Goal: Find specific page/section: Find specific page/section

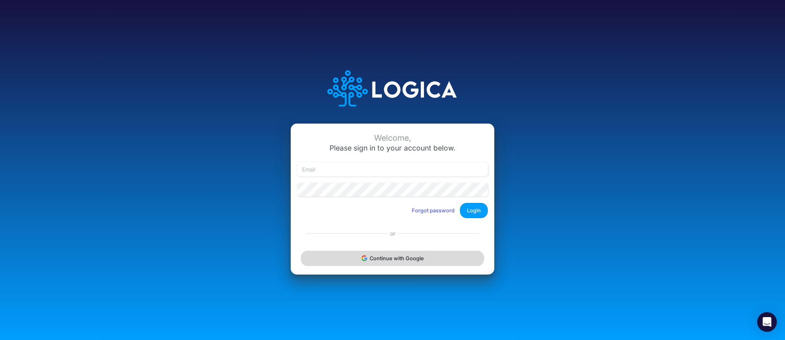
click at [405, 257] on button "Continue with Google" at bounding box center [392, 258] width 183 height 15
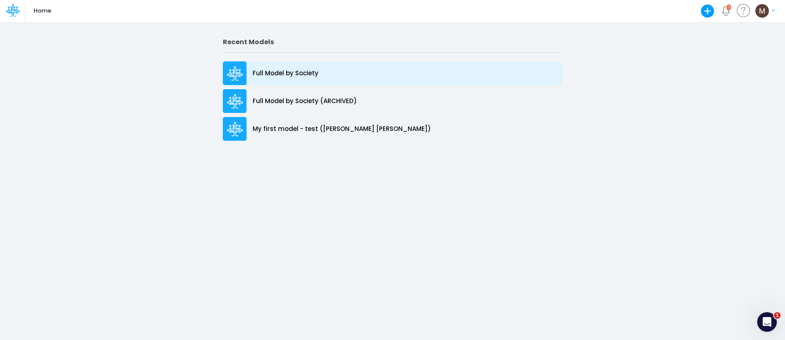
click at [301, 70] on p "Full Model by Society" at bounding box center [286, 73] width 66 height 9
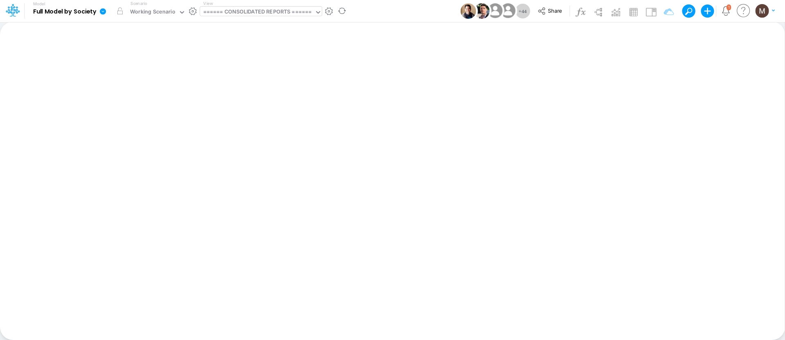
click at [217, 11] on div "====== CONSOLIDATED REPORTS ======" at bounding box center [257, 12] width 109 height 9
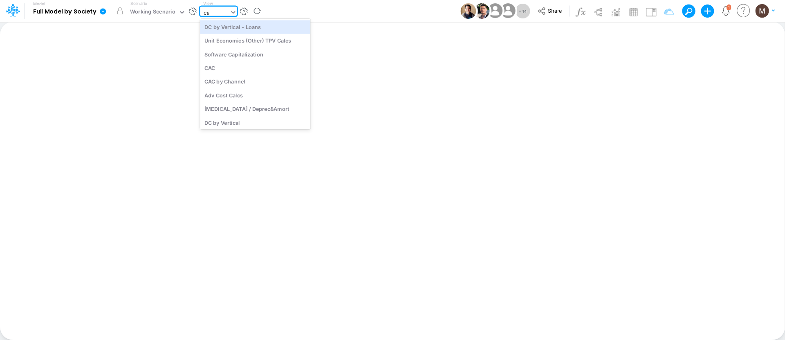
type input "cac"
click at [224, 27] on div "CAC" at bounding box center [255, 26] width 110 height 13
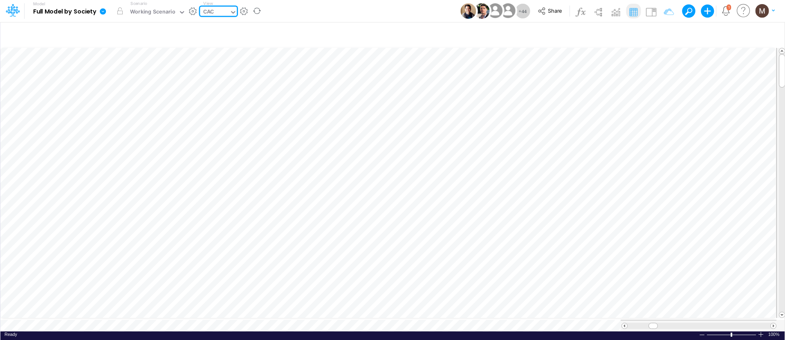
click at [218, 13] on div "CAC" at bounding box center [214, 13] width 29 height 12
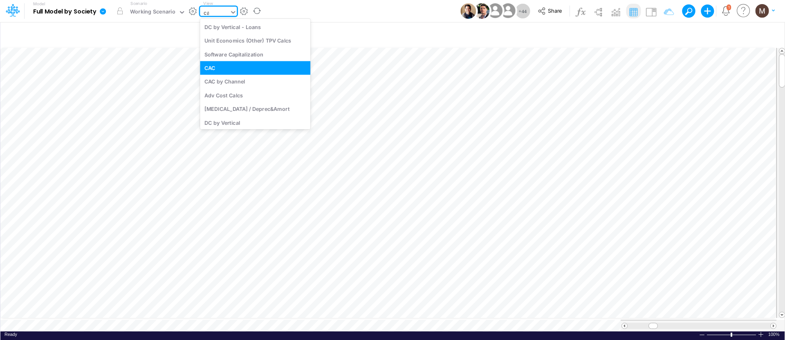
type input "cac"
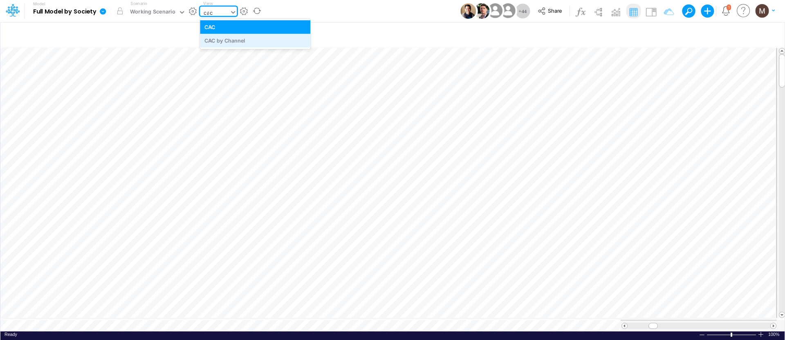
click at [227, 39] on div "CAC by Channel" at bounding box center [255, 40] width 110 height 13
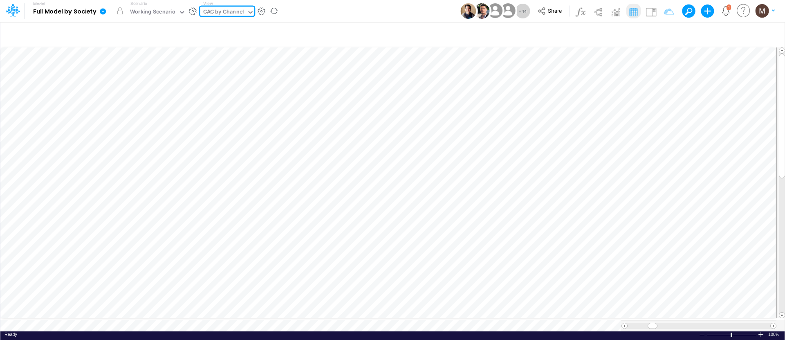
click at [243, 13] on div "CAC by Channel" at bounding box center [223, 13] width 47 height 12
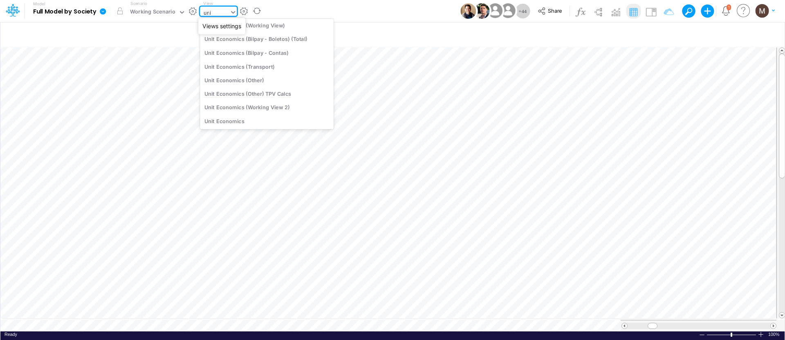
scroll to position [63, 0]
type input "unit"
click at [267, 24] on div "Unit Economics (Working View)" at bounding box center [267, 24] width 134 height 13
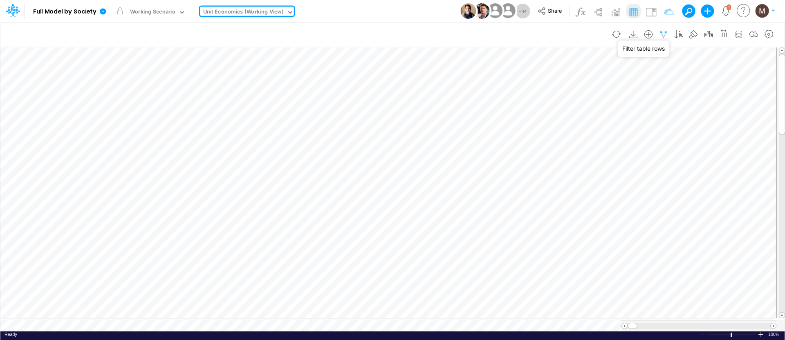
click at [662, 36] on icon "button" at bounding box center [664, 34] width 12 height 9
select select "contains"
select select "tableSearchOR"
select select "contains"
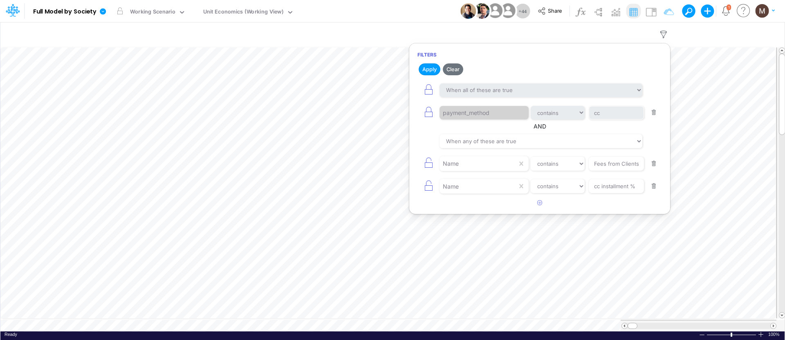
click at [654, 164] on button "button" at bounding box center [654, 163] width 16 height 11
type input "cc installment %"
click at [652, 162] on button "button" at bounding box center [654, 163] width 16 height 11
click at [654, 114] on button "button" at bounding box center [654, 112] width 16 height 11
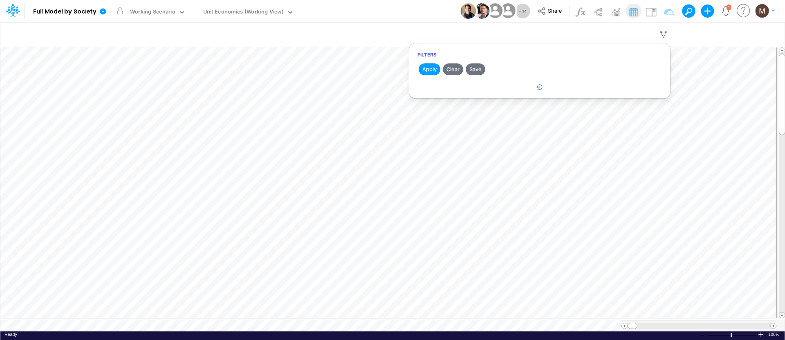
click at [539, 89] on icon "button" at bounding box center [539, 86] width 5 height 5
select select "tableSearchOR"
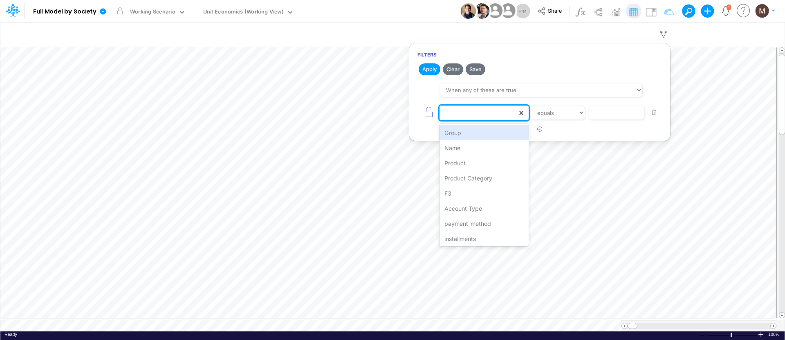
click at [510, 112] on div at bounding box center [479, 113] width 78 height 14
click at [494, 161] on div "Product" at bounding box center [484, 162] width 89 height 15
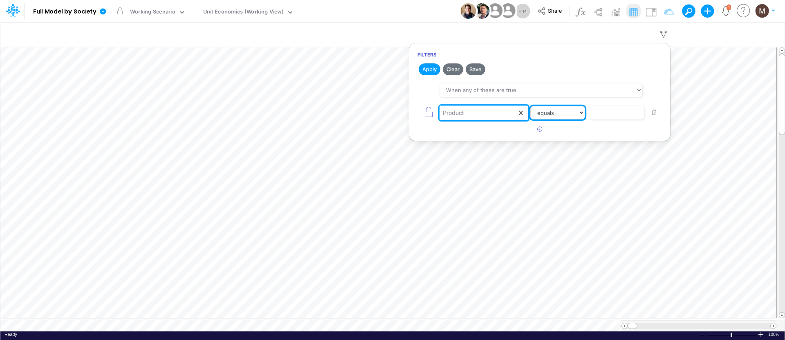
click at [581, 112] on select "equals not equal starts with ends with contains" at bounding box center [557, 113] width 55 height 14
select select "contains"
click at [530, 106] on select "equals not equal starts with ends with contains" at bounding box center [557, 113] width 55 height 14
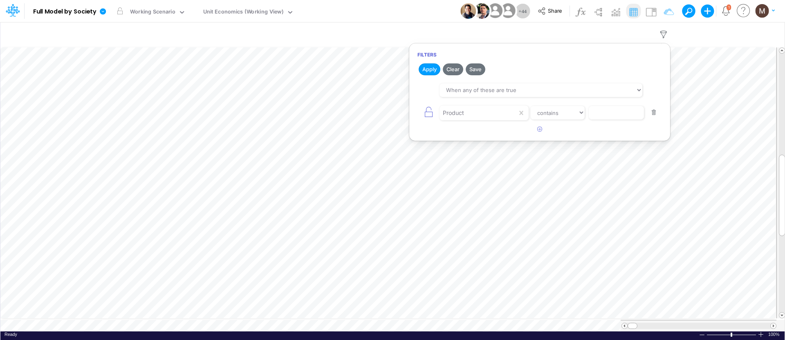
click at [654, 115] on button "button" at bounding box center [654, 112] width 16 height 11
click at [432, 72] on button "Apply" at bounding box center [430, 69] width 22 height 12
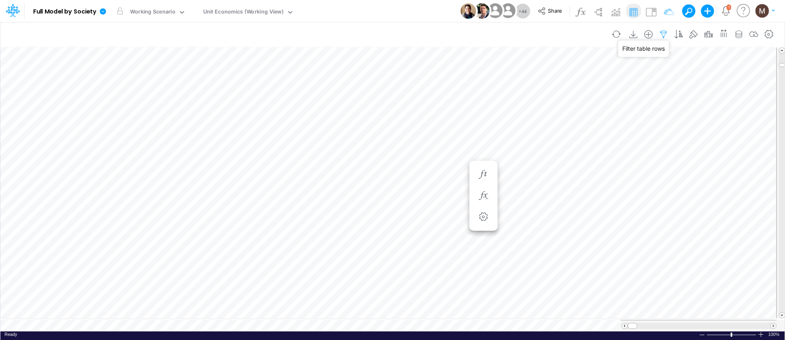
click at [663, 35] on icon "button" at bounding box center [664, 34] width 12 height 9
click at [536, 83] on button "button" at bounding box center [540, 87] width 16 height 13
select select "tableSearchOR"
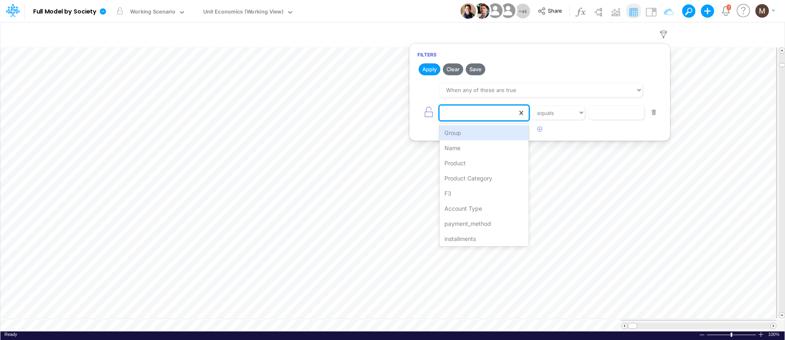
click at [498, 112] on div at bounding box center [479, 113] width 78 height 14
click at [483, 162] on div "Product" at bounding box center [484, 162] width 89 height 15
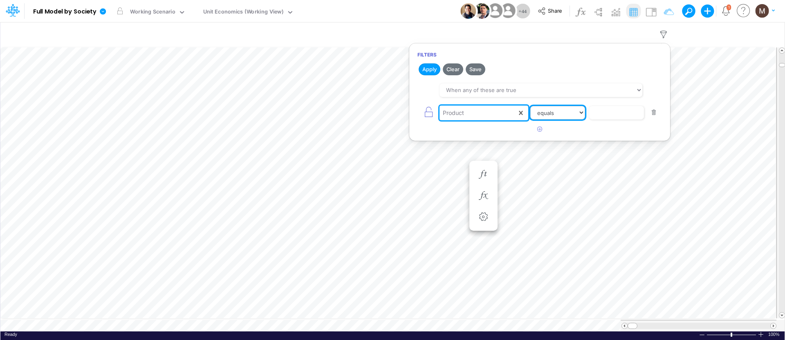
click at [557, 114] on select "equals not equal starts with ends with contains" at bounding box center [557, 113] width 55 height 14
select select "contains"
click at [530, 106] on select "equals not equal starts with ends with contains" at bounding box center [557, 113] width 55 height 14
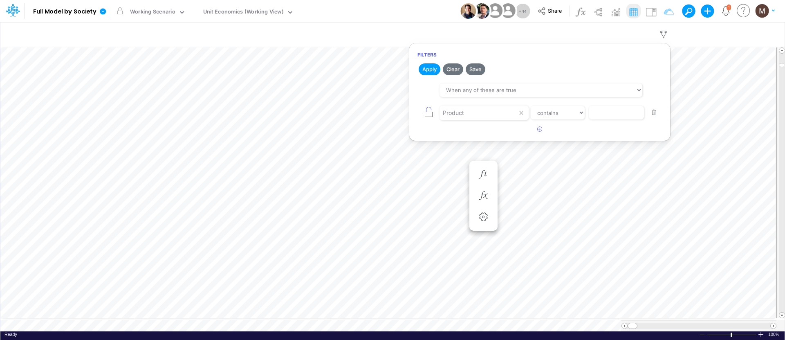
click at [597, 119] on div "Product equals not equal starts with ends with contains" at bounding box center [540, 112] width 245 height 18
click at [600, 116] on input "text" at bounding box center [616, 113] width 55 height 14
type input "boletos / wallet"
click at [431, 72] on button "Apply" at bounding box center [430, 69] width 22 height 12
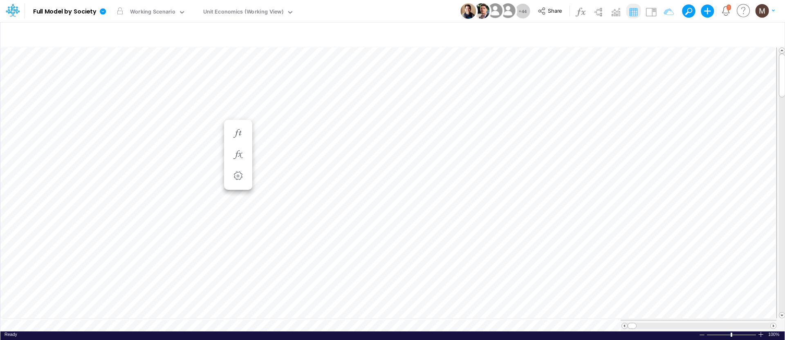
scroll to position [4, 0]
click at [690, 34] on icon "button" at bounding box center [694, 34] width 12 height 9
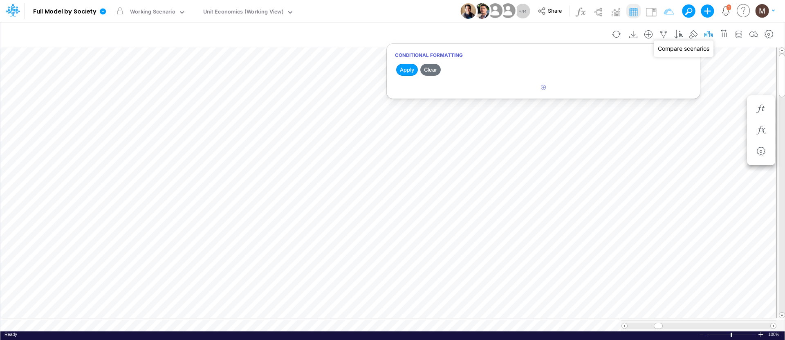
click at [703, 35] on icon "button" at bounding box center [709, 34] width 12 height 9
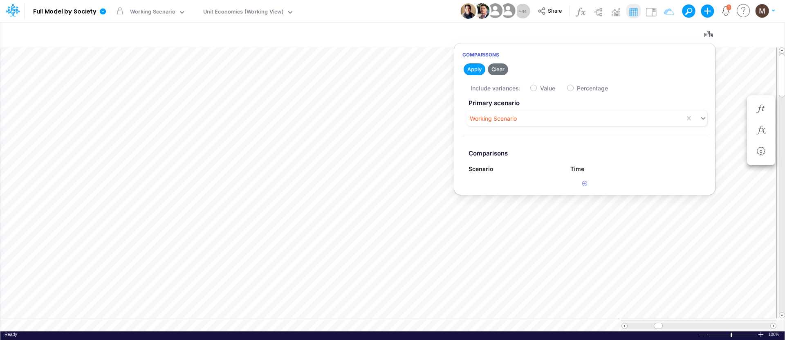
click at [540, 89] on label "Value" at bounding box center [547, 88] width 15 height 9
click at [540, 89] on input "Value" at bounding box center [542, 85] width 5 height 5
click at [540, 88] on label "Value" at bounding box center [547, 88] width 15 height 9
click at [540, 88] on input "Value" at bounding box center [542, 85] width 5 height 5
click at [587, 184] on icon "button" at bounding box center [584, 183] width 5 height 5
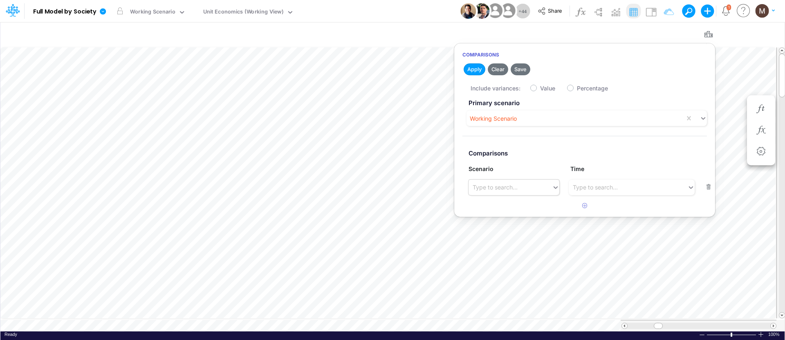
click at [532, 188] on div "Type to search..." at bounding box center [510, 186] width 83 height 13
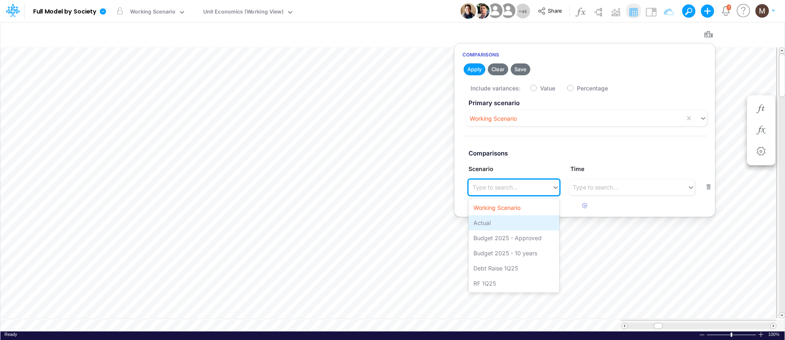
click at [519, 221] on div "Actual" at bounding box center [514, 222] width 91 height 15
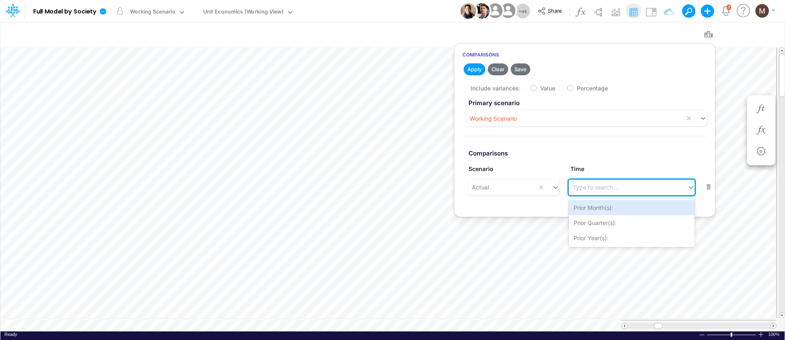
click at [586, 192] on div "Type to search..." at bounding box center [628, 186] width 119 height 13
click at [586, 165] on label "Time" at bounding box center [615, 168] width 102 height 9
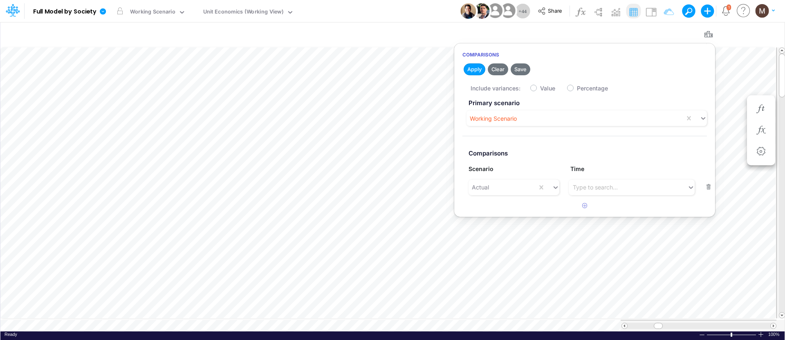
click at [535, 92] on div "Include variances: Value Percentage" at bounding box center [593, 88] width 245 height 16
click at [540, 89] on label "Value" at bounding box center [547, 88] width 15 height 9
click at [540, 89] on input "Value" at bounding box center [542, 85] width 5 height 5
checkbox input "true"
click at [476, 72] on button "Apply" at bounding box center [475, 69] width 22 height 12
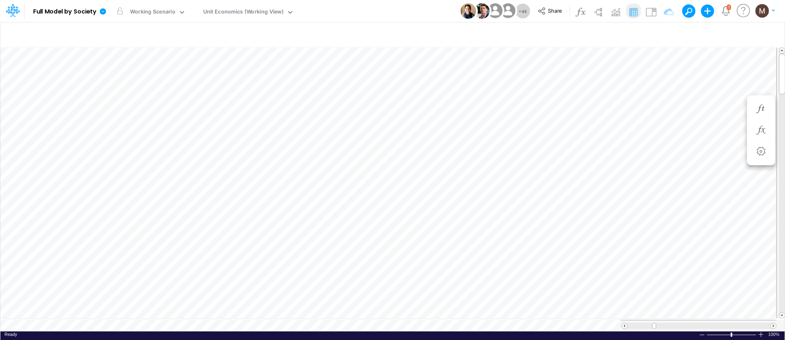
scroll to position [4, 0]
click at [101, 12] on icon at bounding box center [103, 11] width 6 height 6
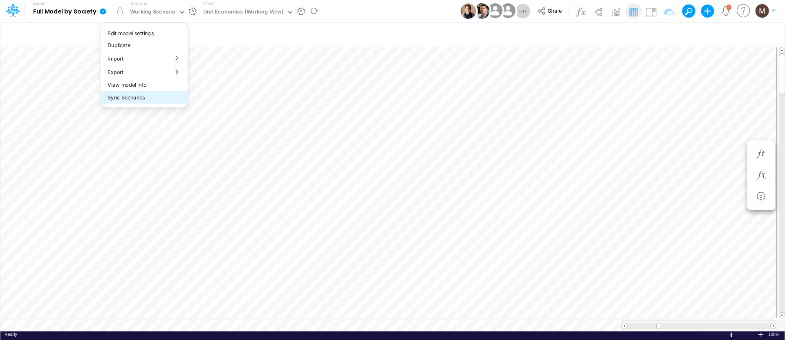
click at [122, 95] on button "Sync Scenarios" at bounding box center [144, 97] width 88 height 13
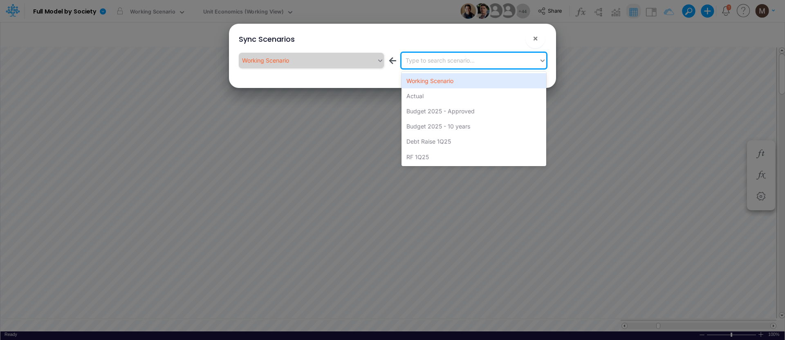
click at [422, 61] on div "Type to search scenario..." at bounding box center [440, 60] width 69 height 9
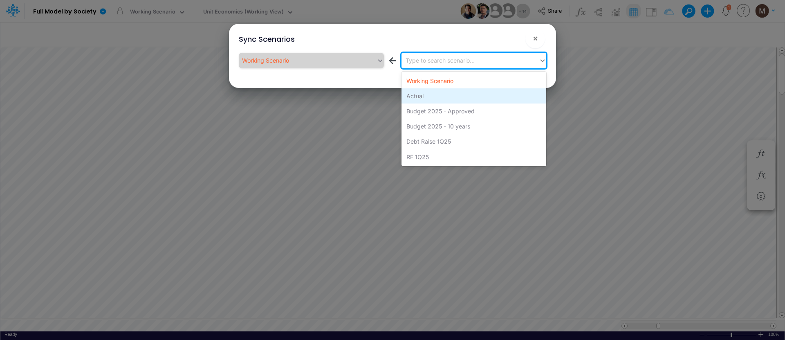
click at [423, 92] on div "Actual" at bounding box center [474, 95] width 145 height 15
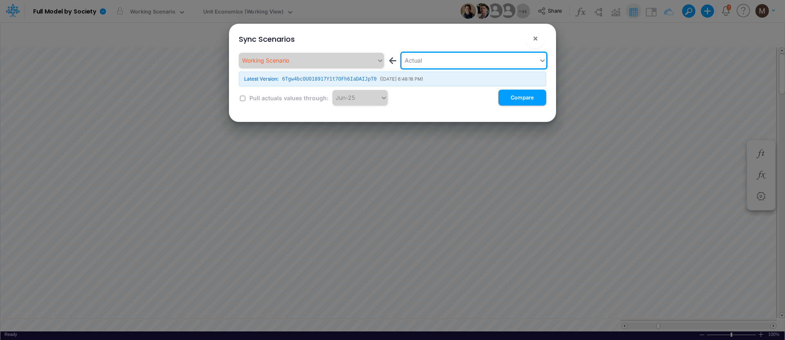
click at [382, 97] on div "Jun-25" at bounding box center [360, 98] width 55 height 16
click at [537, 41] on span "×" at bounding box center [535, 38] width 5 height 10
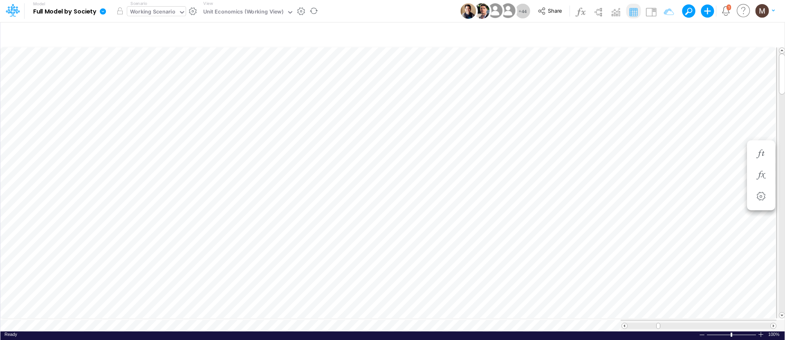
click at [180, 14] on icon at bounding box center [181, 12] width 7 height 7
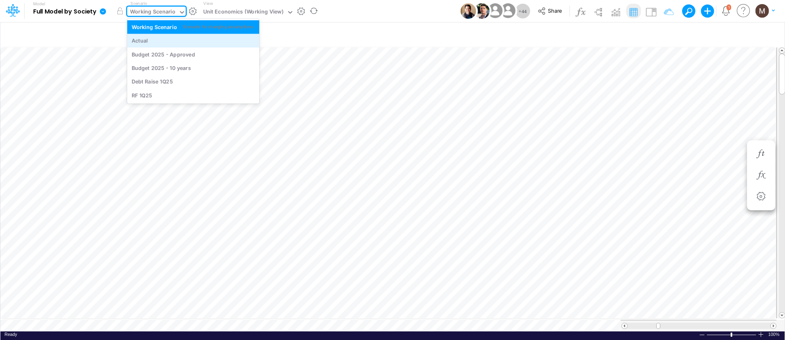
click at [160, 42] on div "Actual" at bounding box center [193, 41] width 123 height 8
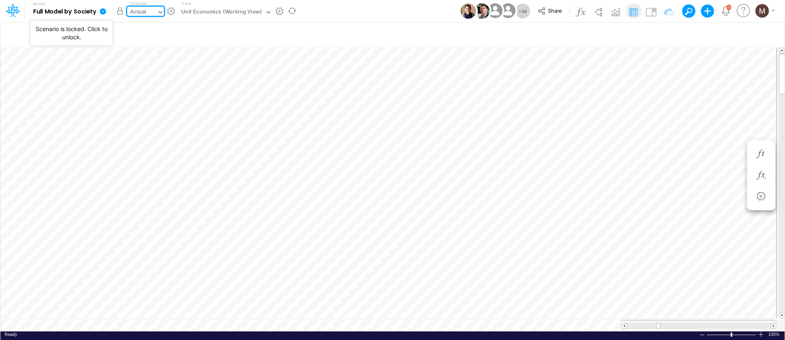
click at [119, 12] on button "button" at bounding box center [119, 11] width 15 height 15
click at [240, 11] on div "Unit Economics (Working View)" at bounding box center [221, 12] width 81 height 9
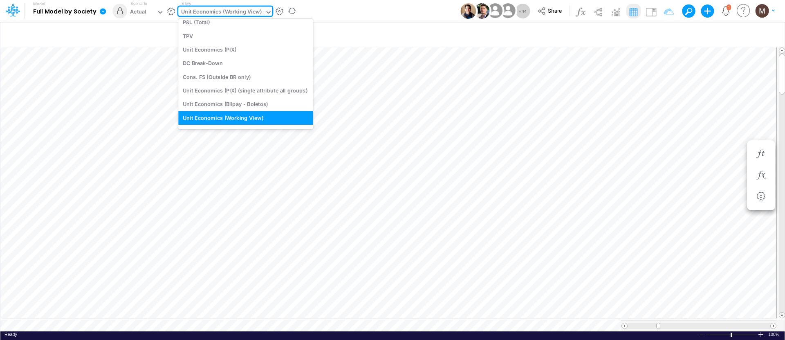
scroll to position [36, 0]
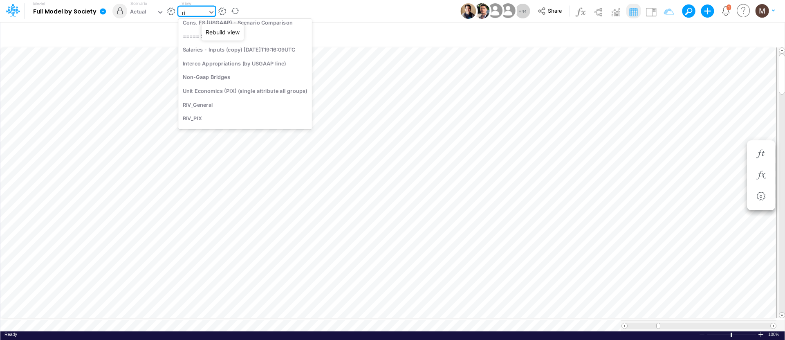
type input "riv"
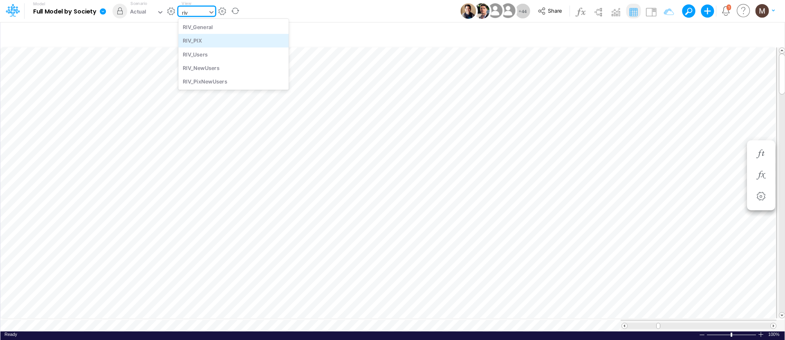
click at [213, 40] on div "RIV_PIX" at bounding box center [233, 40] width 110 height 13
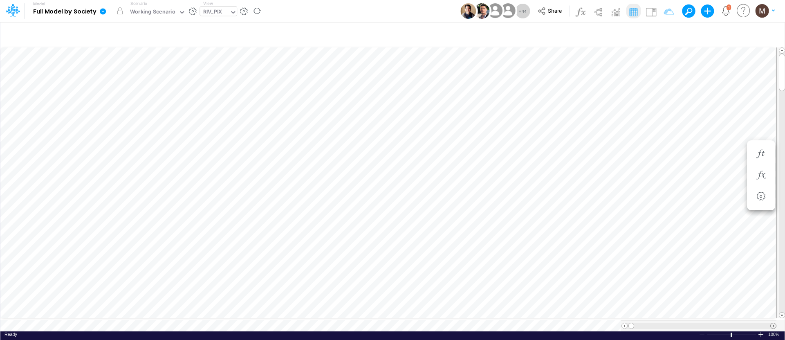
scroll to position [4, 0]
click at [773, 323] on span at bounding box center [773, 325] width 5 height 5
click at [264, 320] on div "Paste Cut Copy AutoFill Ready 100% Sum: null Max: null Min: null Numerical Coun…" at bounding box center [392, 188] width 784 height 285
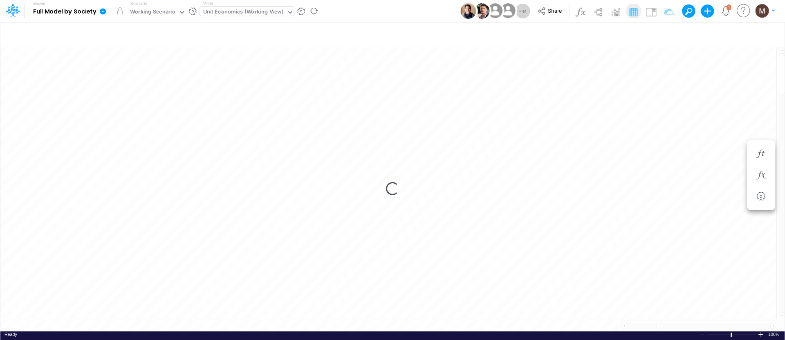
scroll to position [4, 0]
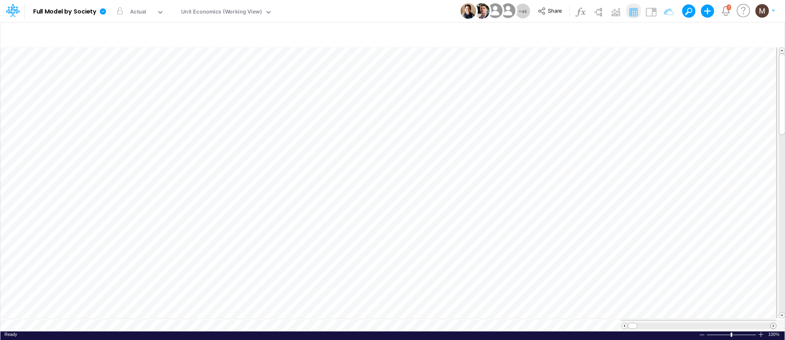
click at [775, 323] on span at bounding box center [773, 325] width 5 height 5
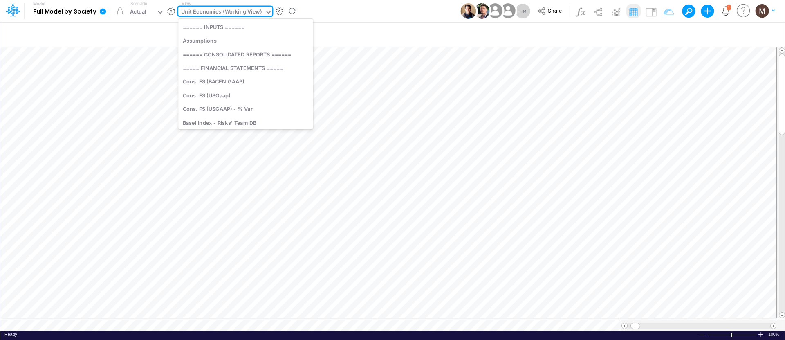
click at [266, 11] on icon at bounding box center [268, 12] width 4 height 2
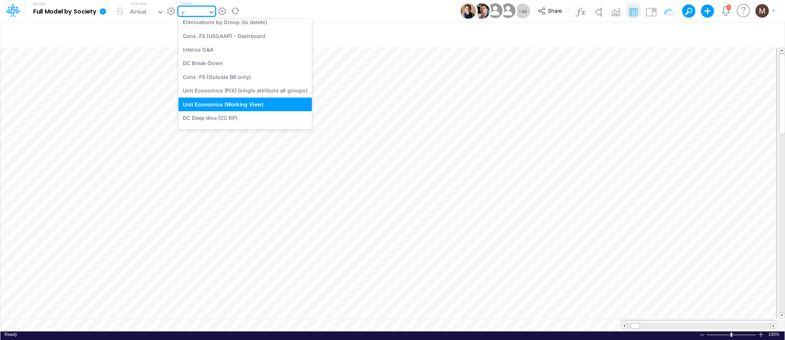
scroll to position [36, 0]
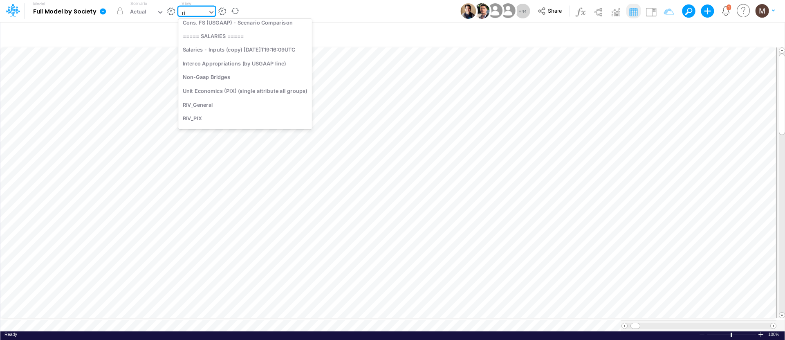
type input "riv"
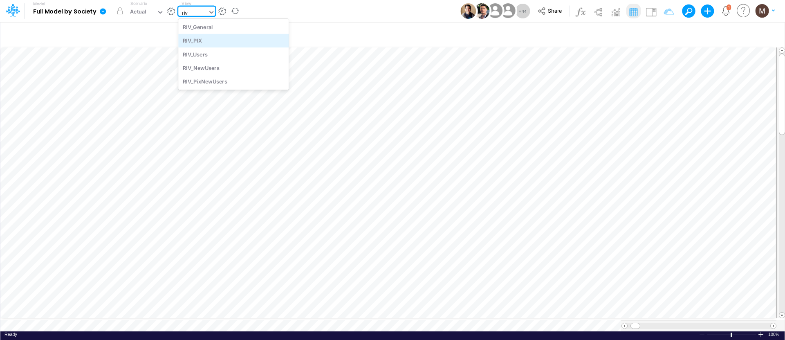
click at [251, 43] on div "RIV_PIX" at bounding box center [233, 40] width 110 height 13
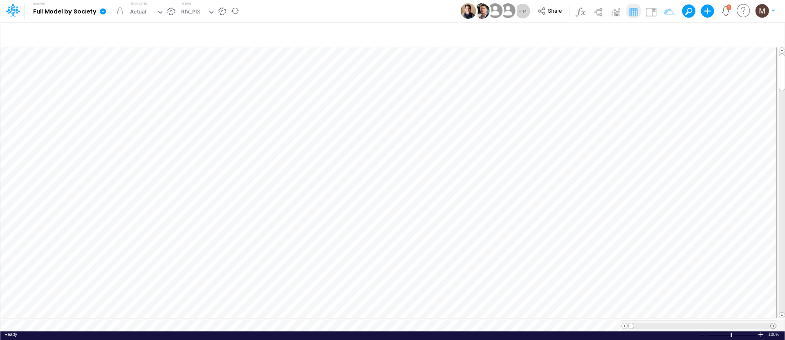
scroll to position [4, 0]
click at [773, 323] on span at bounding box center [773, 325] width 5 height 5
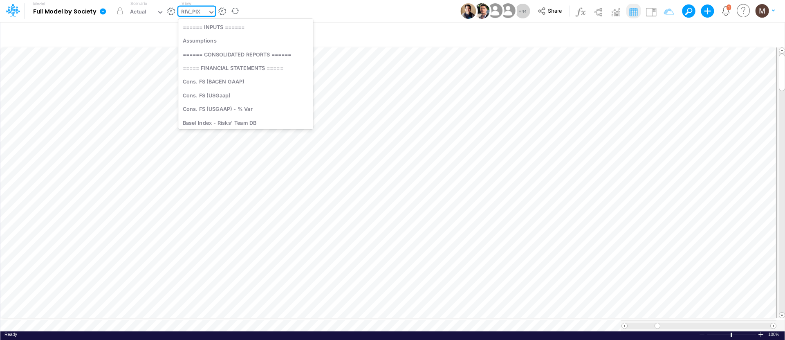
click at [205, 13] on div "RIV_PIX" at bounding box center [192, 13] width 29 height 12
type input "unit"
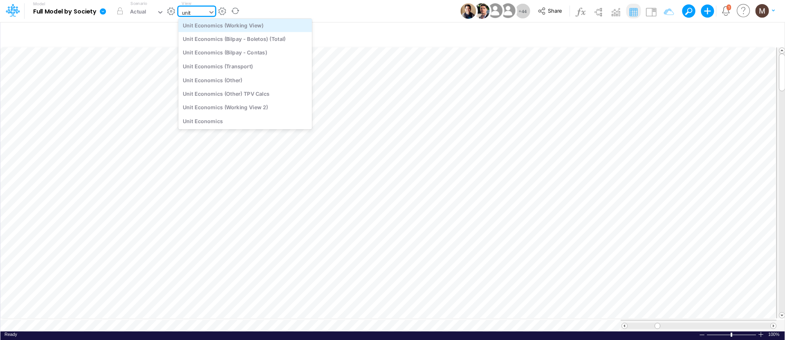
click at [211, 27] on div "Unit Economics (Working View)" at bounding box center [245, 24] width 134 height 13
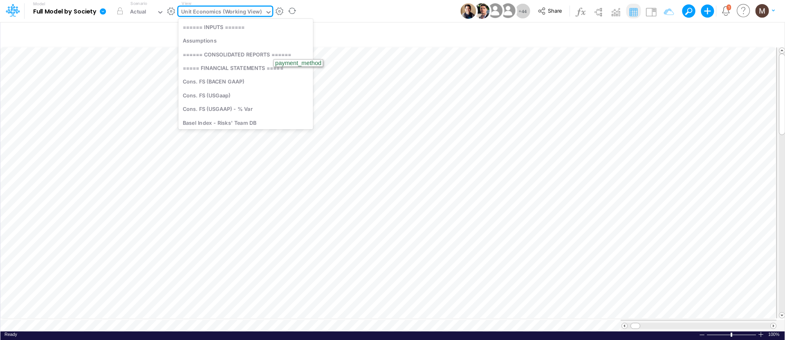
click at [267, 12] on icon at bounding box center [268, 12] width 7 height 7
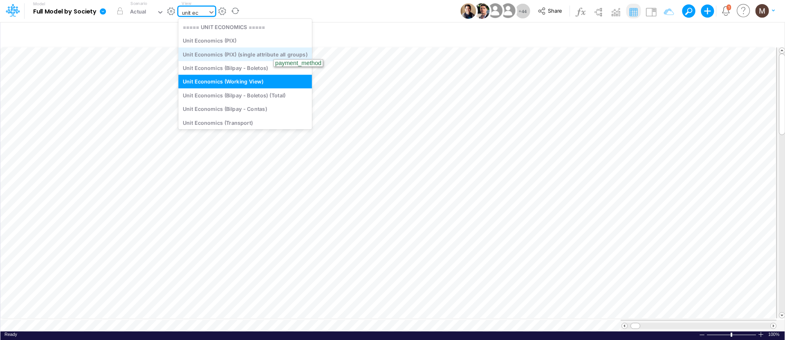
type input "unit eco"
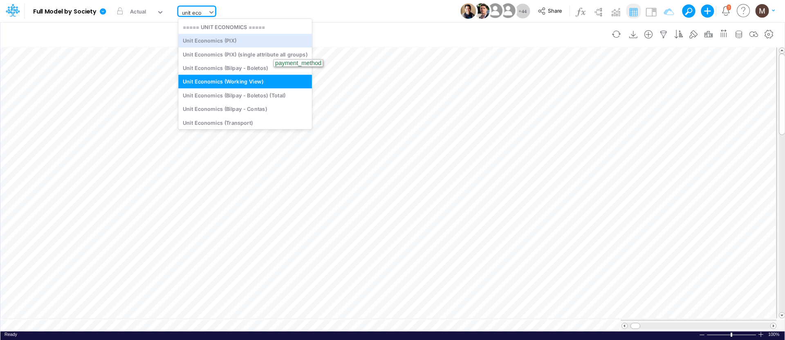
click at [212, 44] on div "Unit Economics (PIX)" at bounding box center [245, 40] width 134 height 13
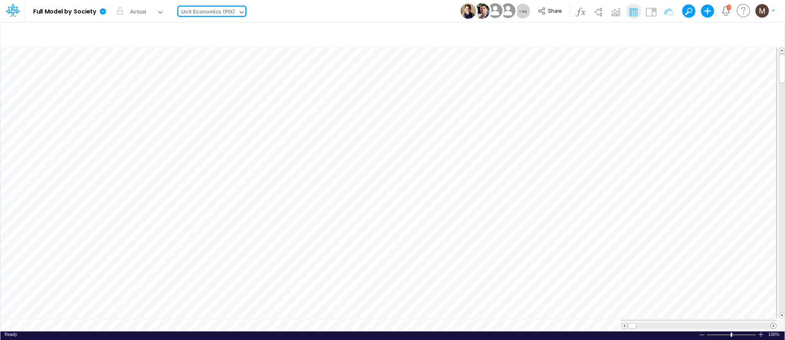
click at [774, 323] on span at bounding box center [773, 325] width 5 height 5
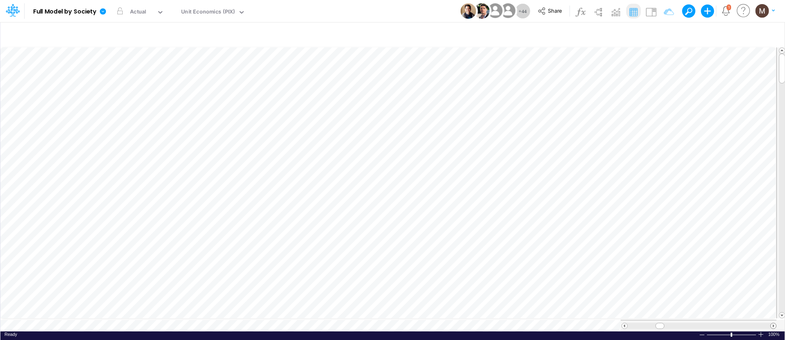
click at [774, 323] on span at bounding box center [773, 325] width 5 height 5
